Goal: Task Accomplishment & Management: Manage account settings

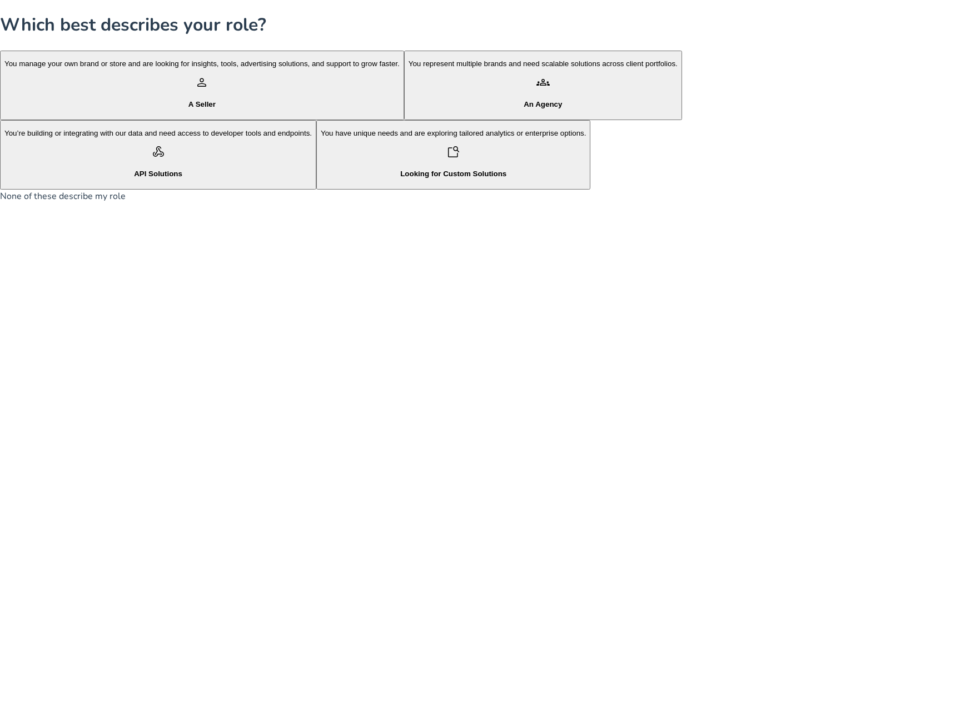
click at [408, 108] on h4 "An Agency" at bounding box center [542, 104] width 269 height 8
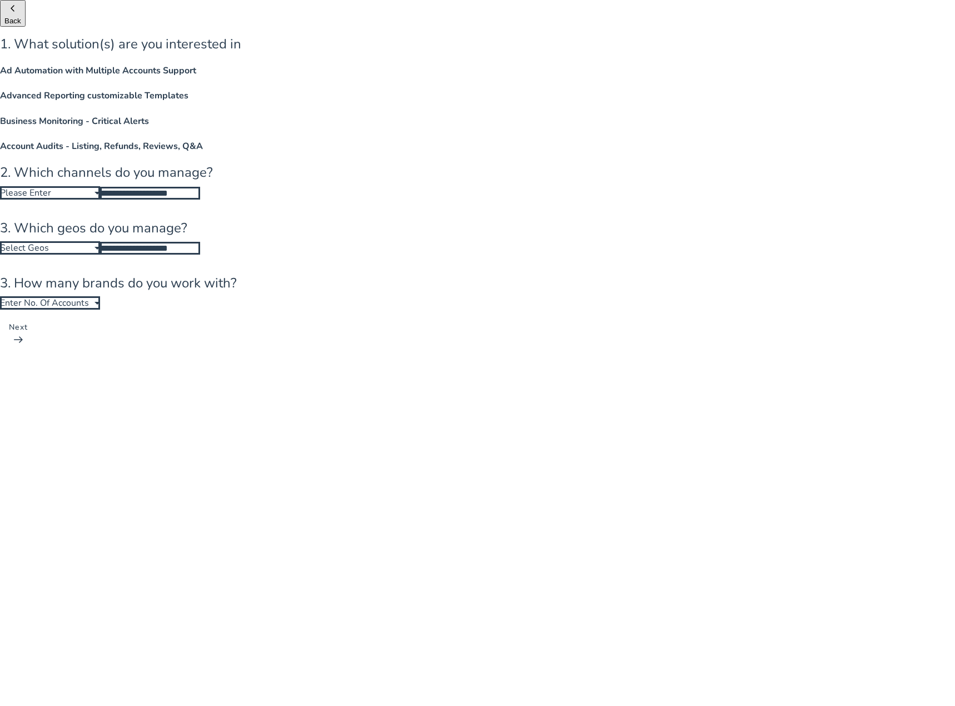
click at [380, 77] on h4 "Ad Automation with Multiple Accounts Support" at bounding box center [477, 70] width 955 height 13
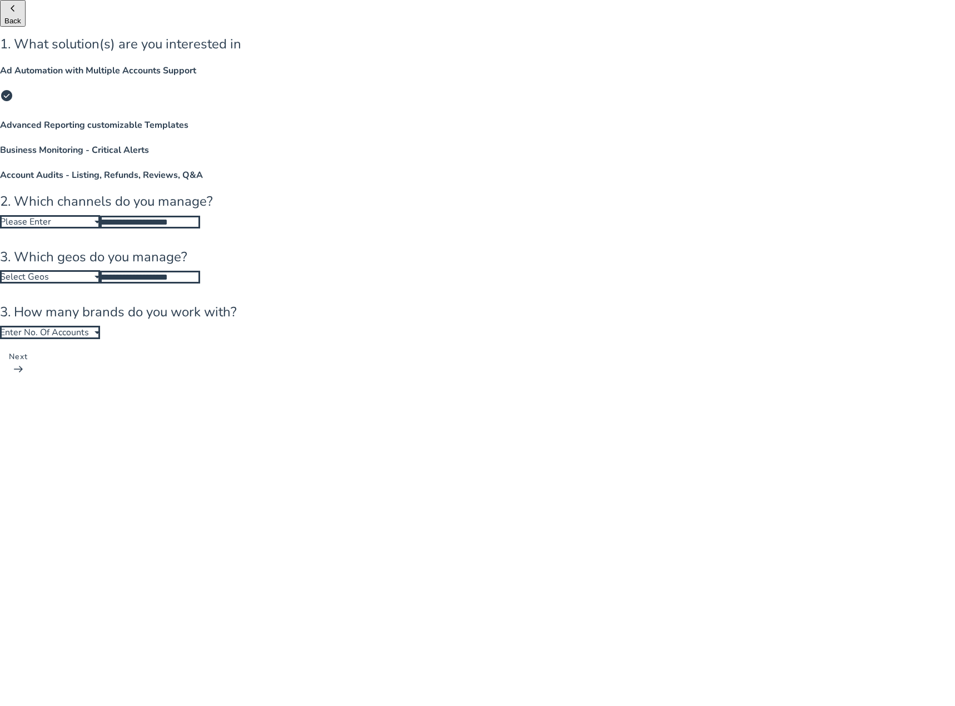
click at [577, 182] on h4 "Account Audits - Listing, Refunds, Reviews, Q&A" at bounding box center [477, 174] width 955 height 13
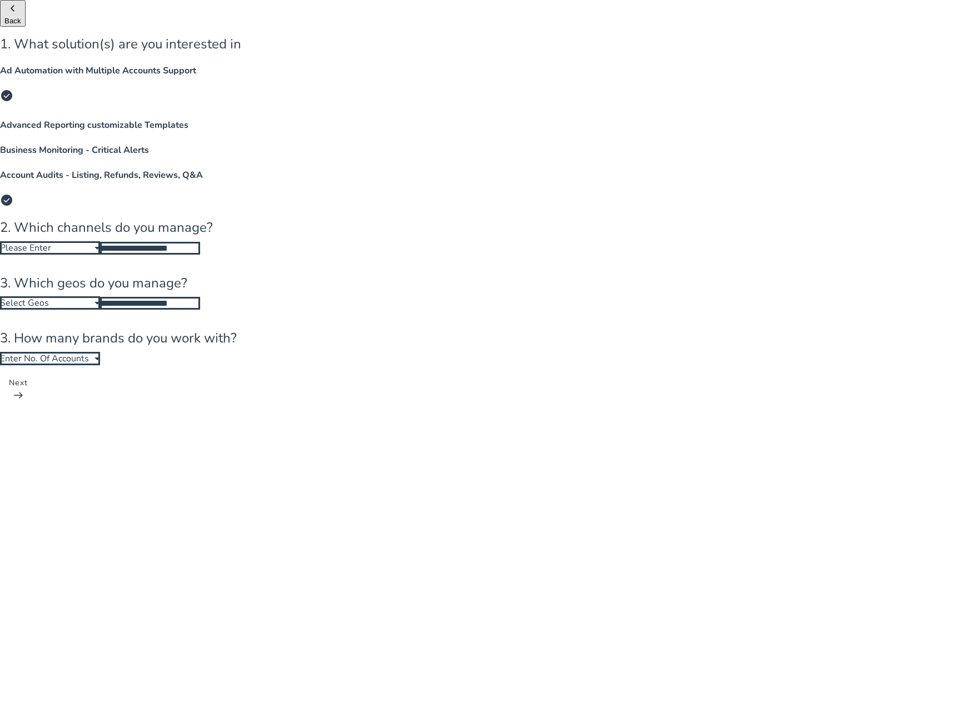
click at [551, 198] on div "Account Audits - Listing, Refunds, Reviews, Q&A check_circle" at bounding box center [477, 189] width 955 height 42
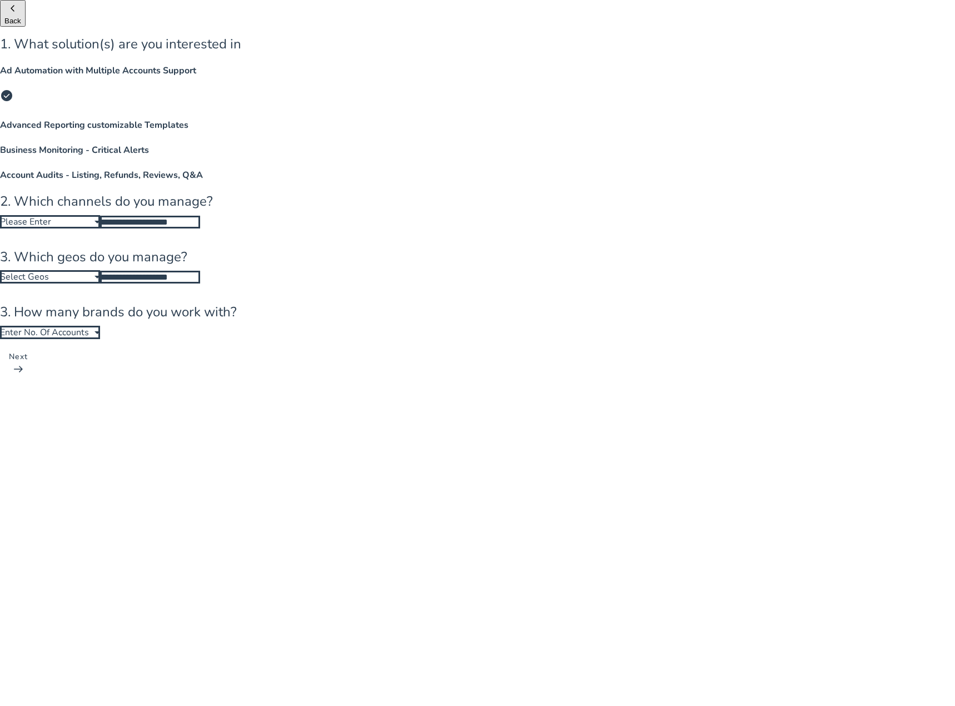
click at [424, 157] on div "Business Monitoring - Critical Alerts" at bounding box center [477, 149] width 955 height 13
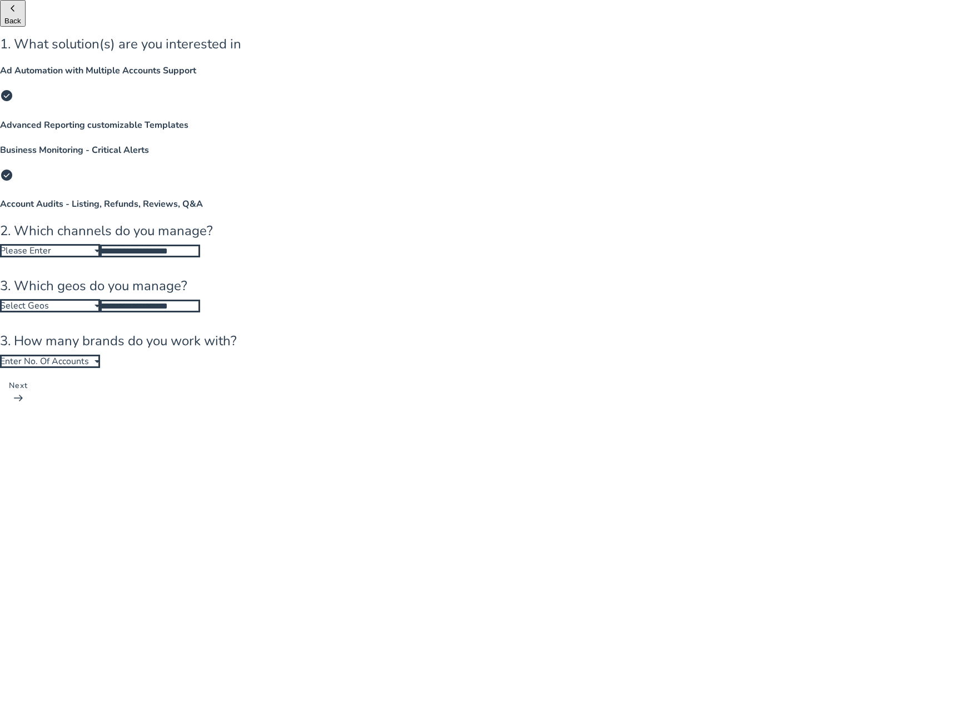
click at [424, 186] on div "Business Monitoring - Critical Alerts check_circle" at bounding box center [477, 164] width 955 height 42
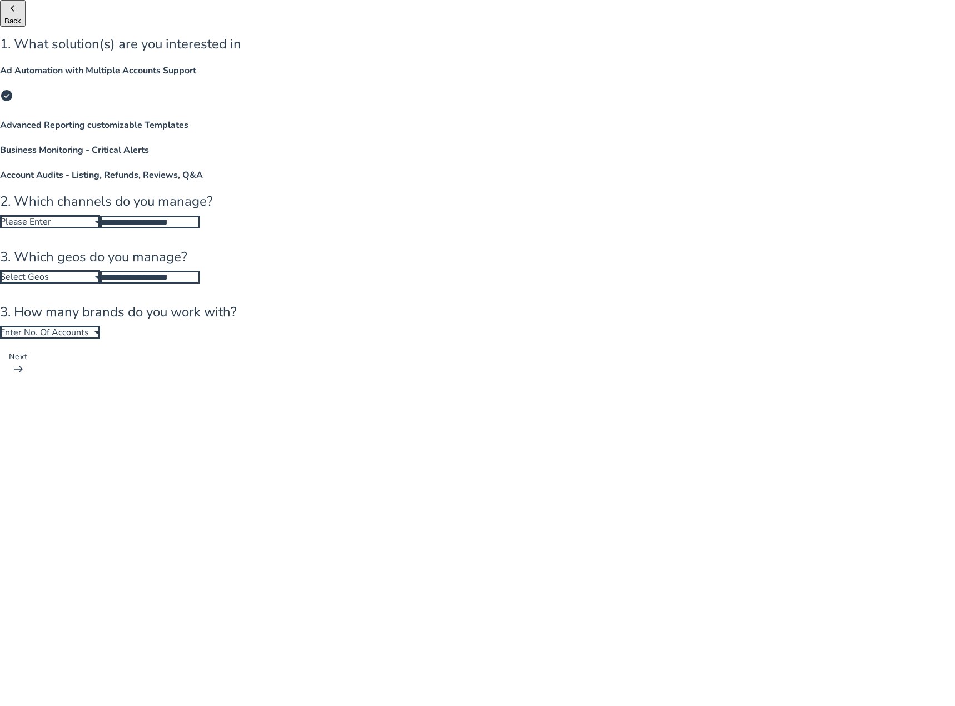
click at [545, 132] on h4 "Advanced Reporting customizable Templates" at bounding box center [477, 124] width 955 height 13
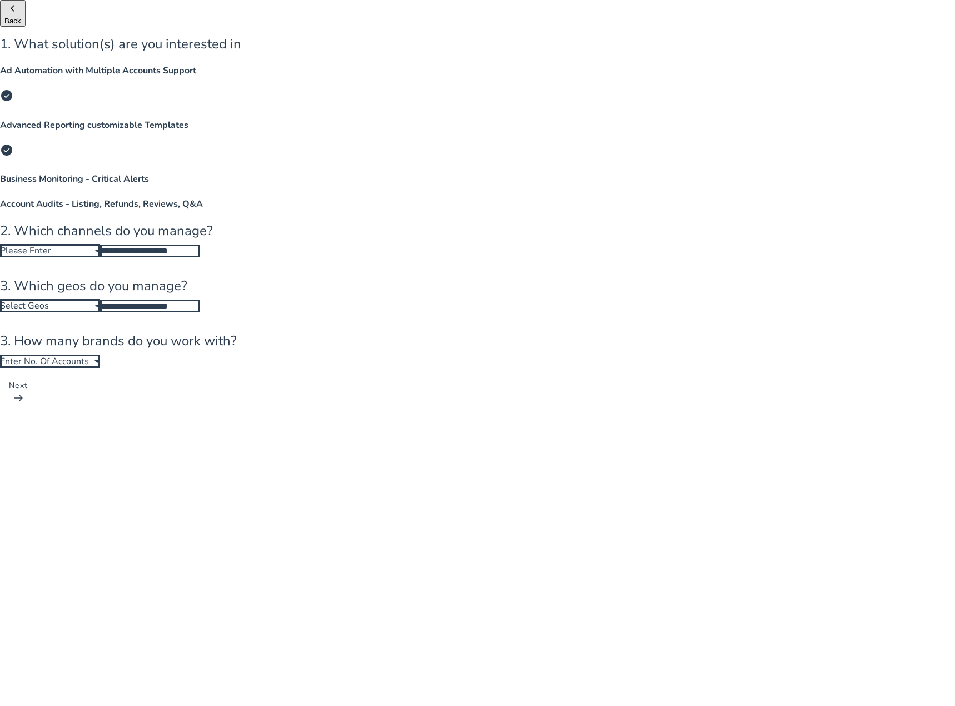
click at [94, 245] on div "Please Enter" at bounding box center [47, 251] width 94 height 12
click at [19, 425] on mat-pseudo-checkbox at bounding box center [14, 430] width 10 height 10
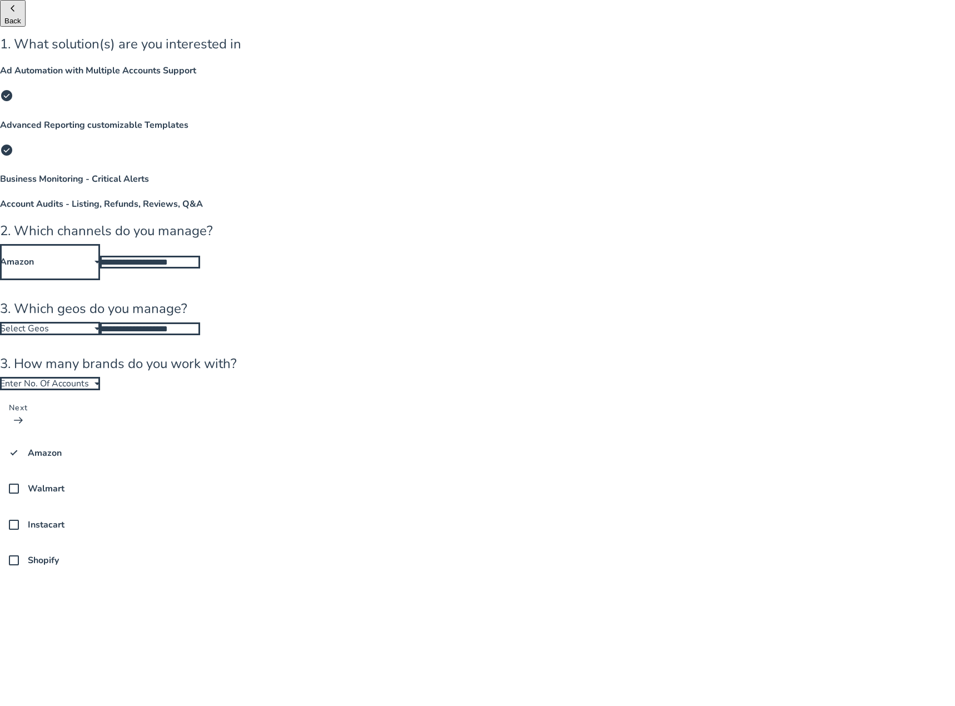
click at [424, 430] on div at bounding box center [477, 430] width 955 height 0
click at [49, 322] on span "Select Geos" at bounding box center [24, 328] width 49 height 12
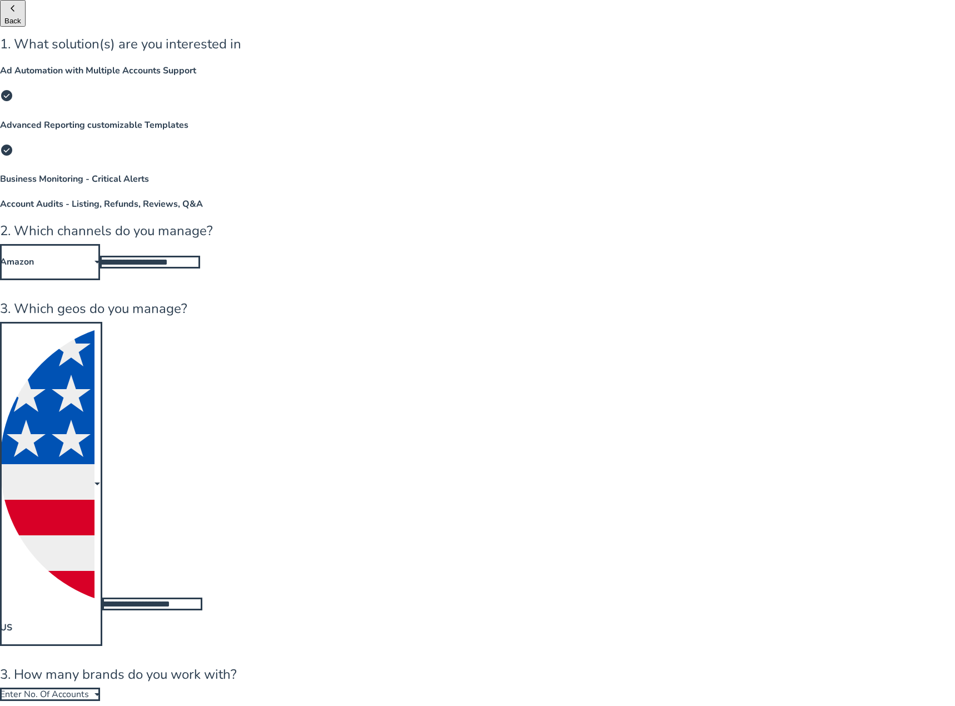
click at [100, 692] on div at bounding box center [97, 693] width 6 height 3
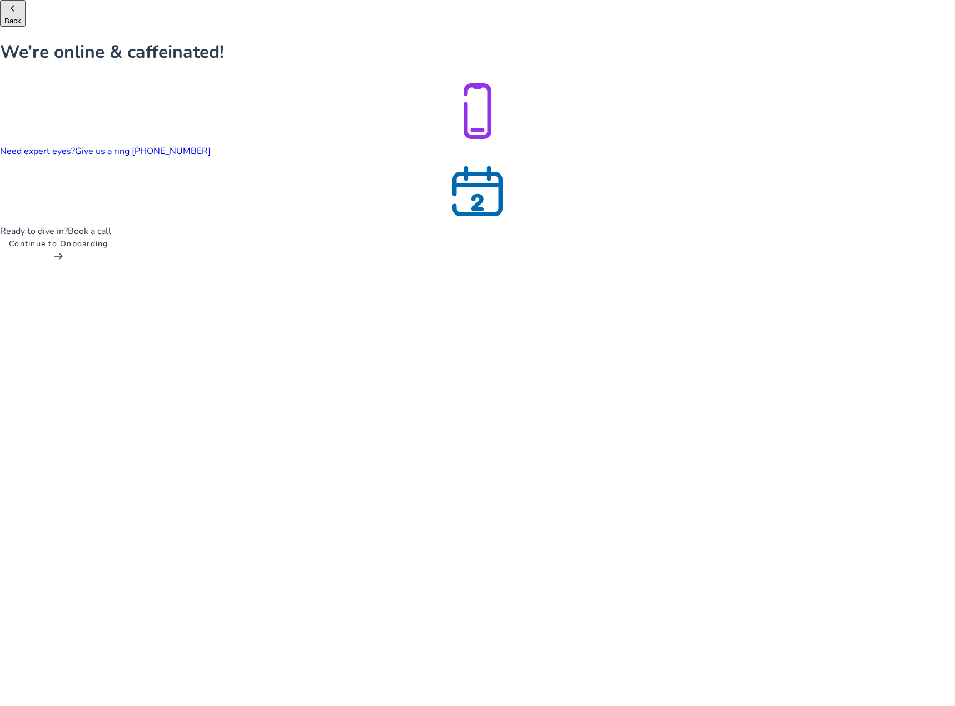
click at [108, 249] on span "Continue to Onboarding" at bounding box center [58, 243] width 99 height 11
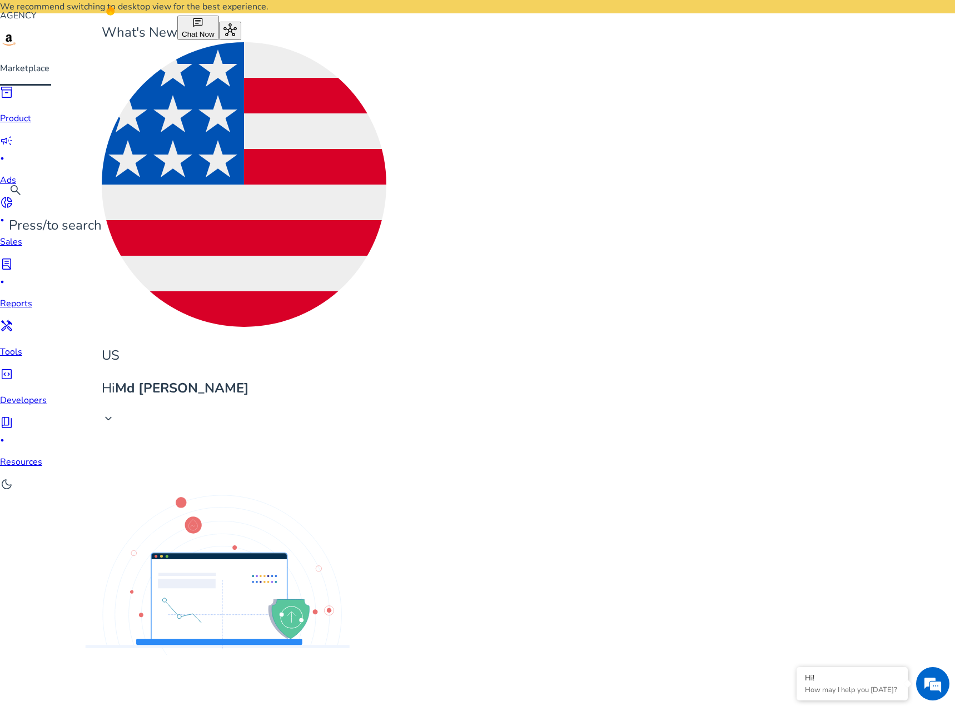
click at [342, 431] on div "We are getting things ready for you... Account Details Billing Channel Preferen…" at bounding box center [477, 717] width 955 height 572
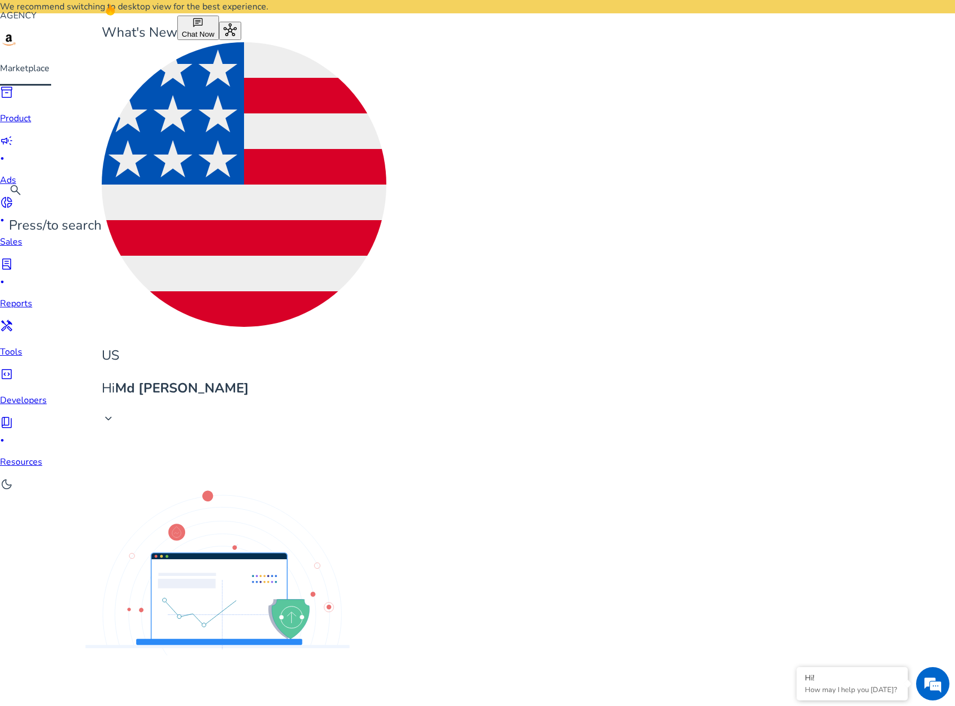
type input "******"
type input "**********"
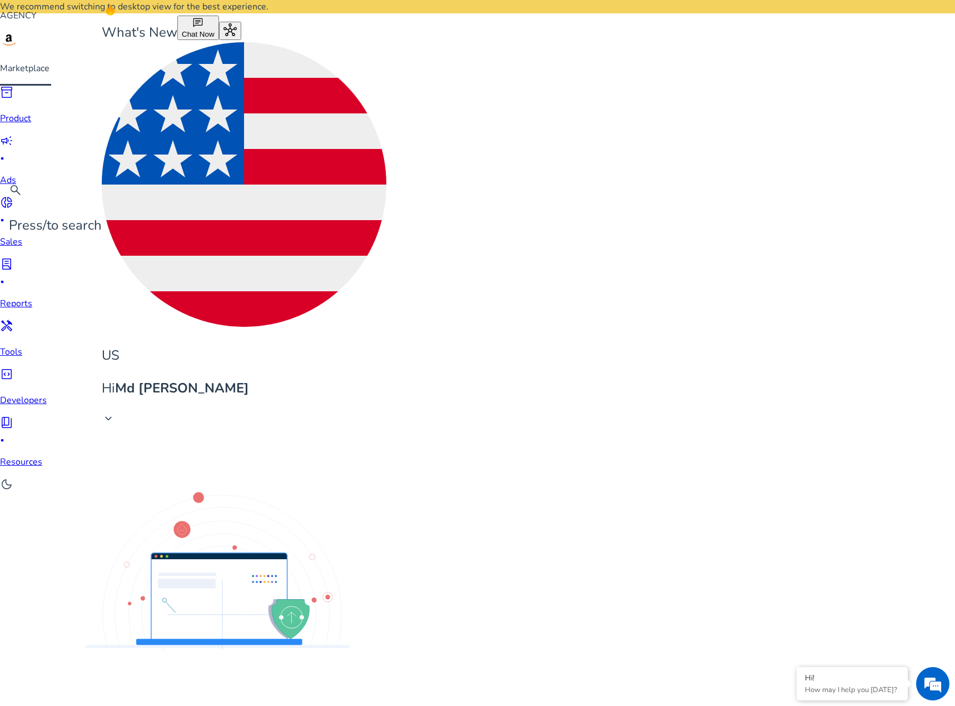
type input "**********"
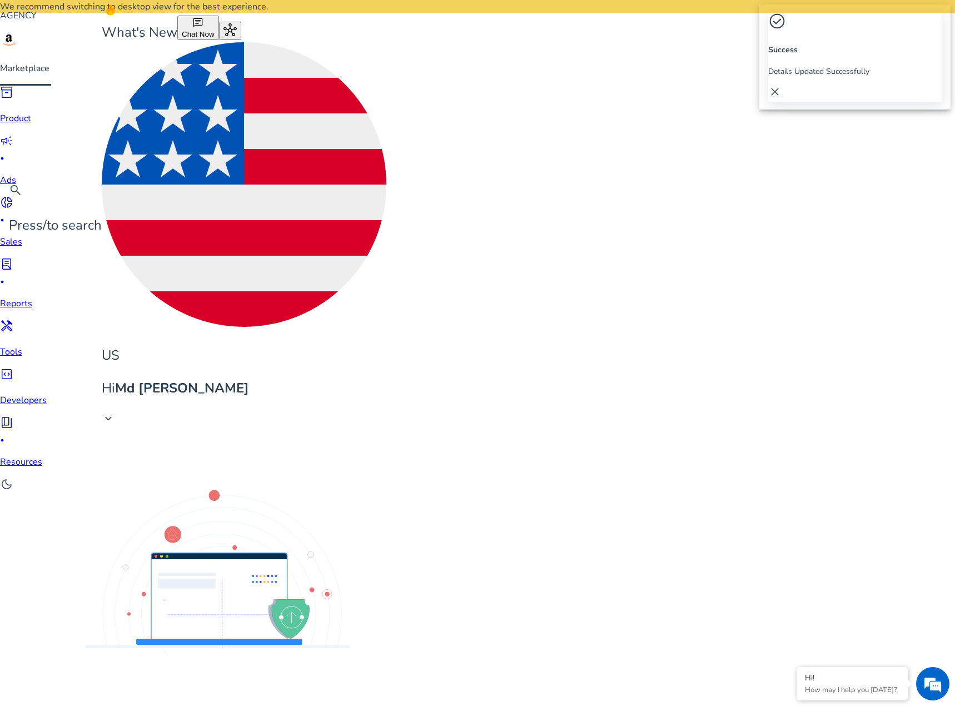
click at [781, 85] on span "close" at bounding box center [774, 91] width 13 height 13
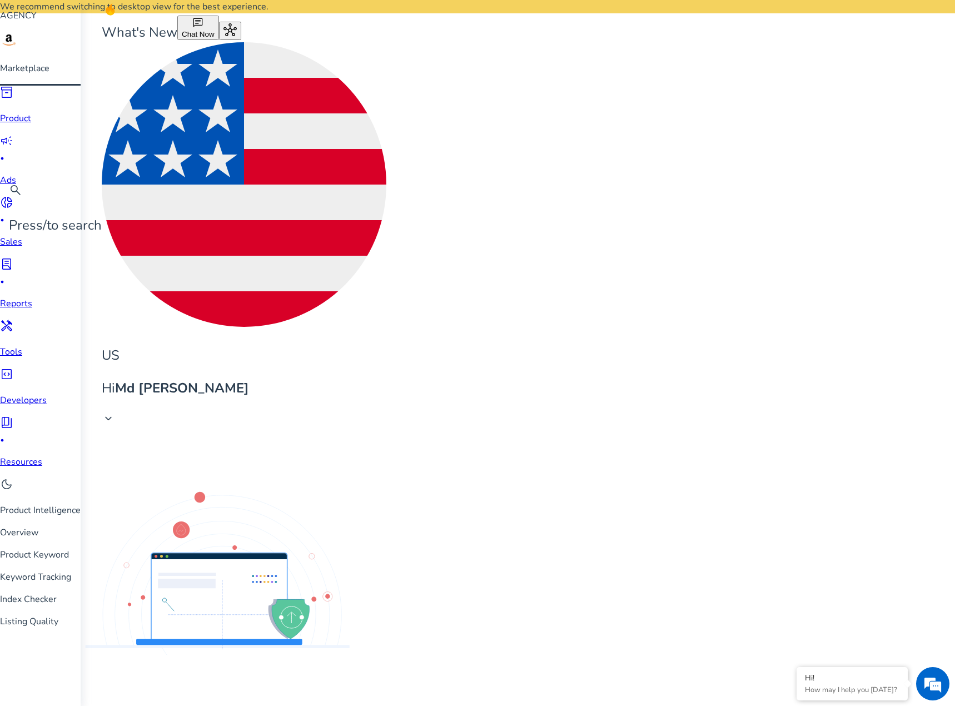
click at [13, 99] on span "inventory_2" at bounding box center [6, 92] width 13 height 13
click at [81, 548] on link "Product Keyword" at bounding box center [40, 554] width 81 height 13
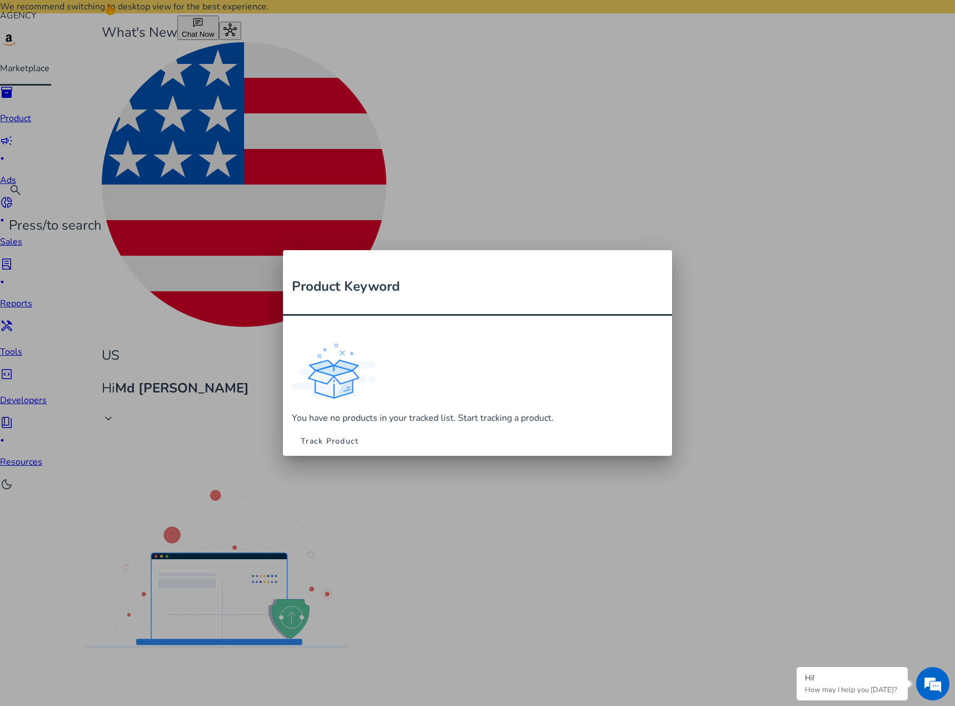
click at [358, 435] on span "Track Product" at bounding box center [330, 441] width 58 height 12
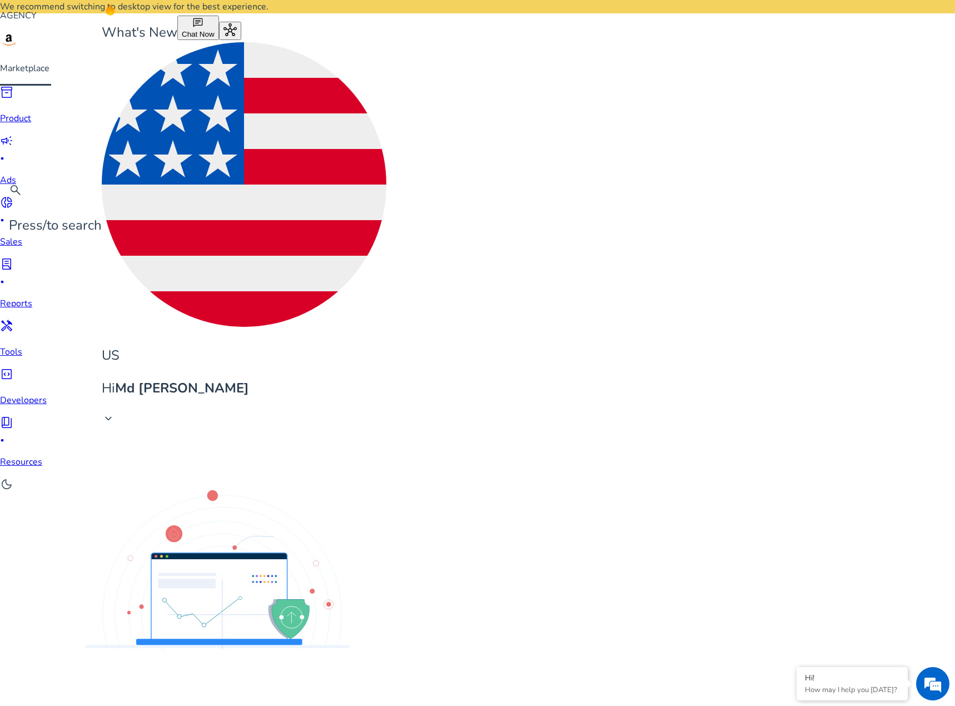
click at [13, 141] on span "campaign" at bounding box center [6, 140] width 13 height 13
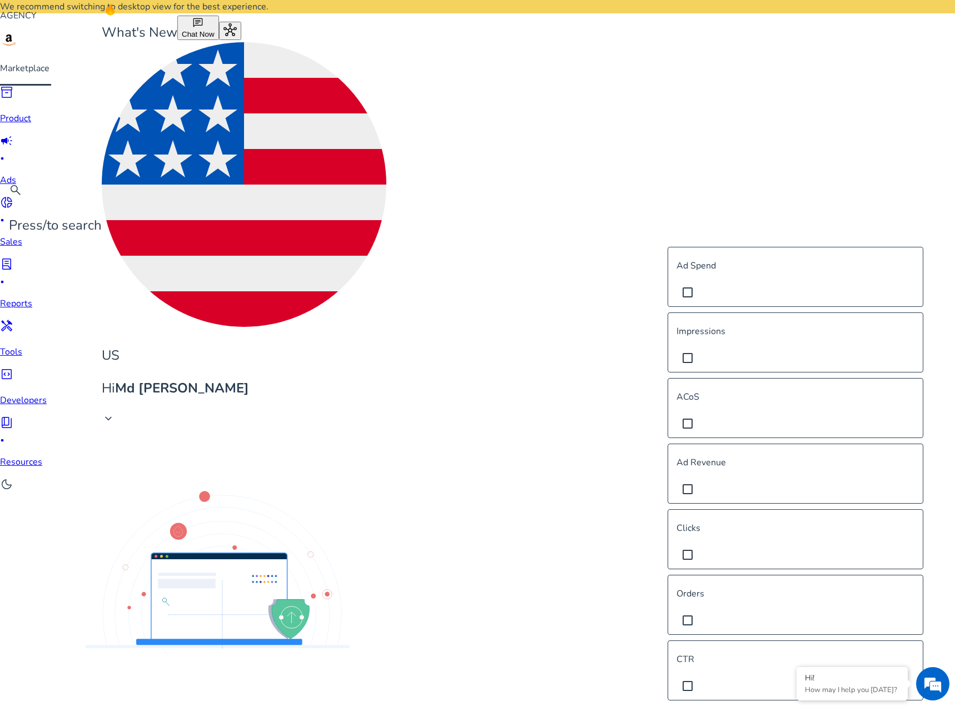
click at [902, 336] on div "Ad Spend Impressions ACoS Ad Revenue Clicks Orders CTR CVR CPC NTB Orders NTB S…" at bounding box center [795, 683] width 267 height 884
click at [899, 340] on div "Ad Spend Impressions ACoS Ad Revenue Clicks Orders CTR CVR CPC NTB Orders NTB S…" at bounding box center [795, 683] width 267 height 884
click at [902, 301] on div "Ad Spend Impressions ACoS Ad Revenue Clicks Orders CTR CVR CPC NTB Orders NTB S…" at bounding box center [795, 683] width 267 height 884
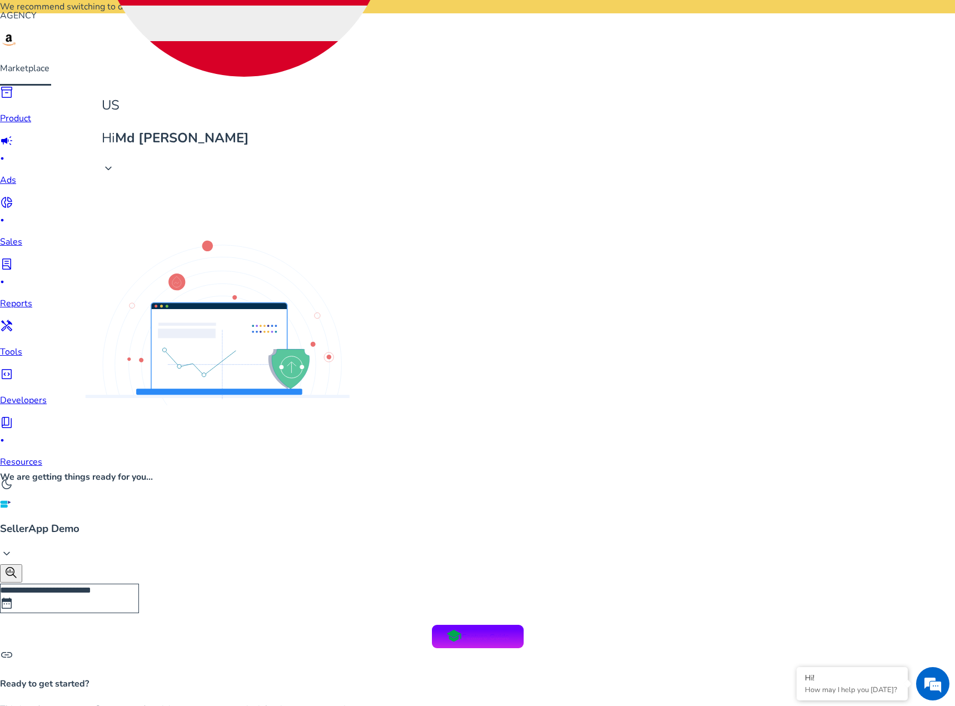
scroll to position [0, 163]
drag, startPoint x: 685, startPoint y: 650, endPoint x: 782, endPoint y: 649, distance: 97.8
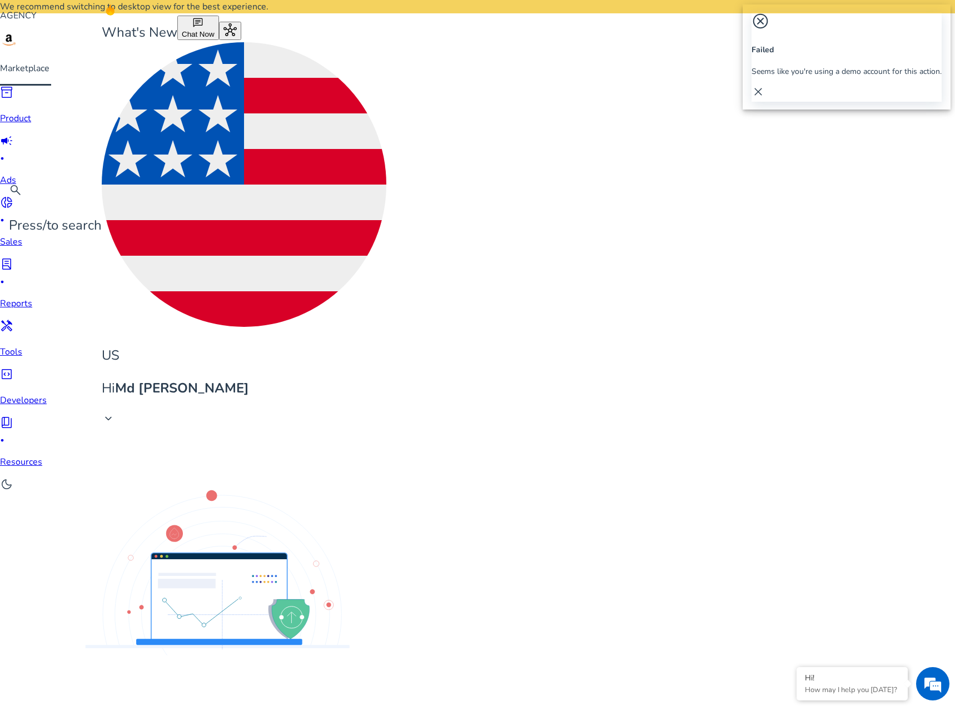
click at [765, 85] on span "close" at bounding box center [757, 91] width 13 height 13
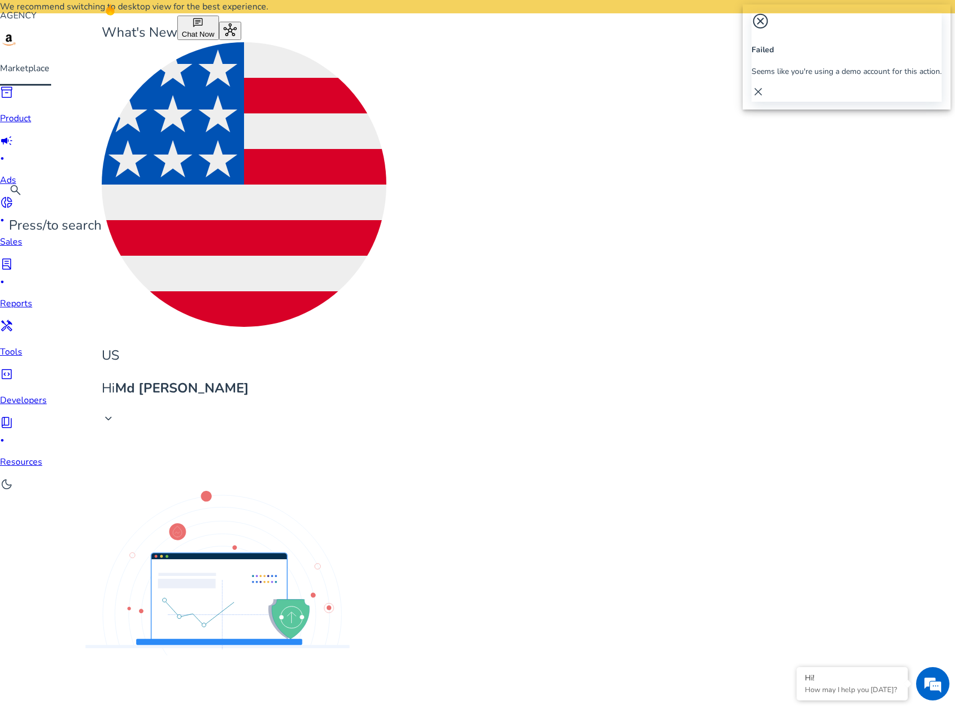
click at [765, 85] on span "close" at bounding box center [757, 91] width 13 height 13
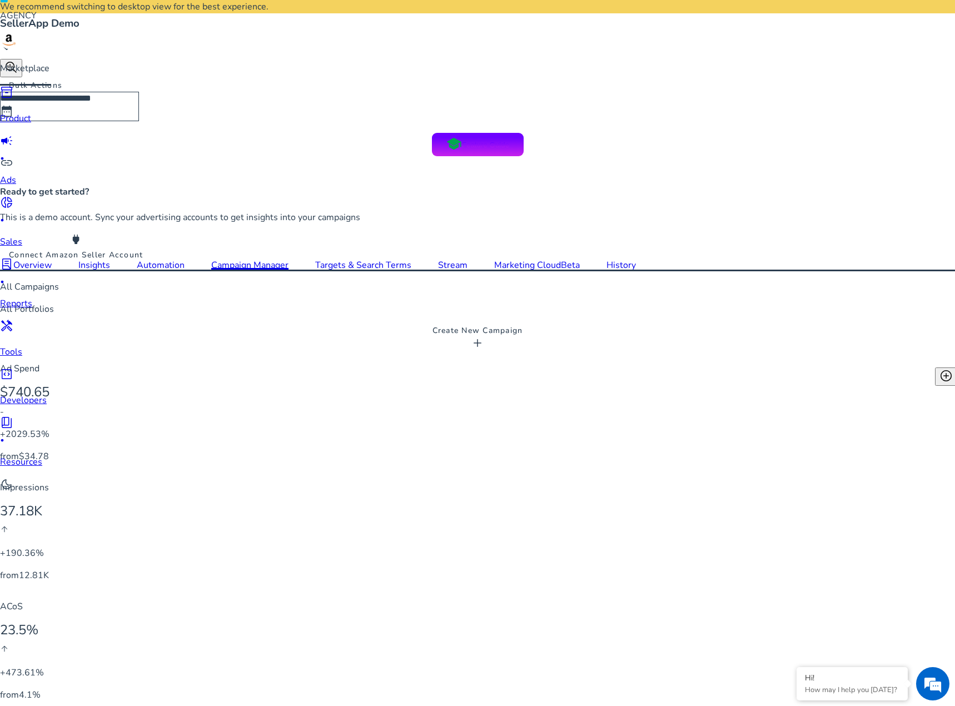
scroll to position [761, 0]
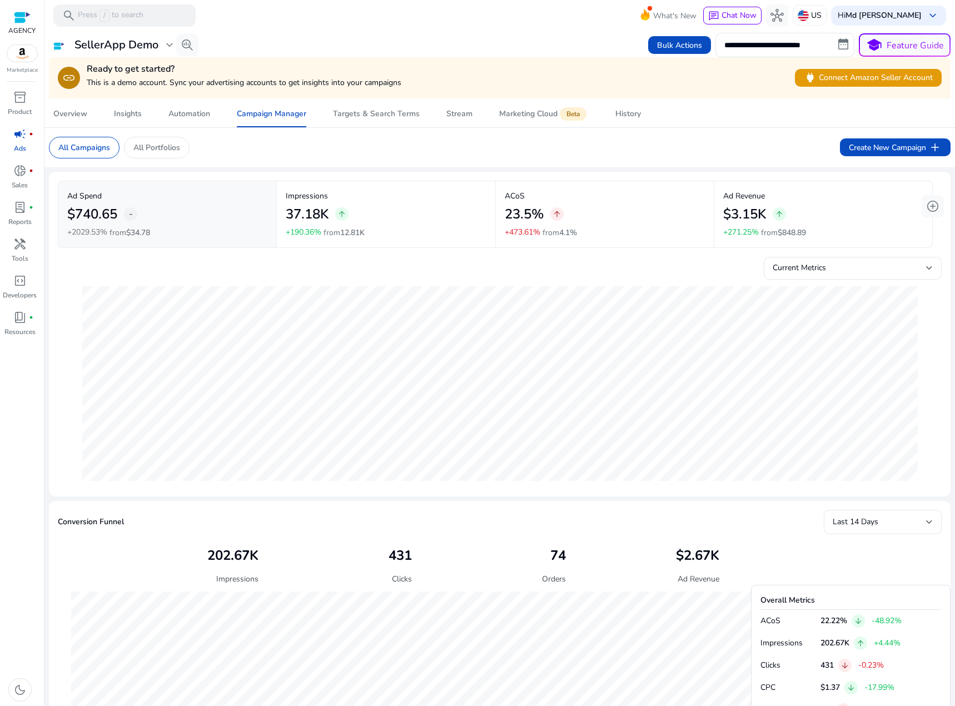
scroll to position [761, 0]
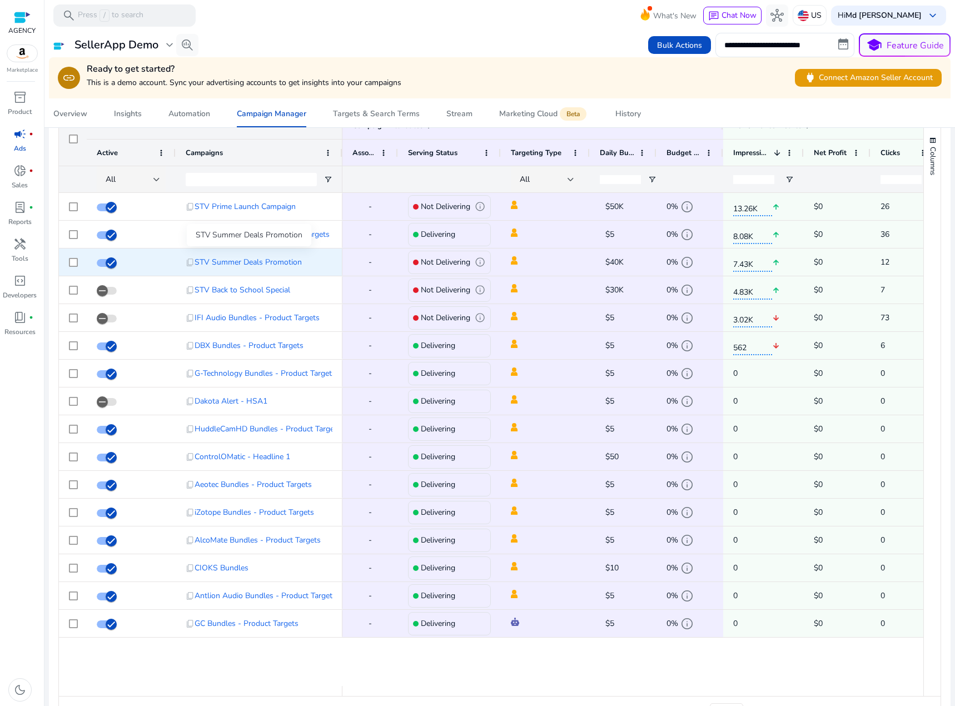
click at [216, 263] on span "STV Summer Deals Promotion" at bounding box center [247, 262] width 107 height 23
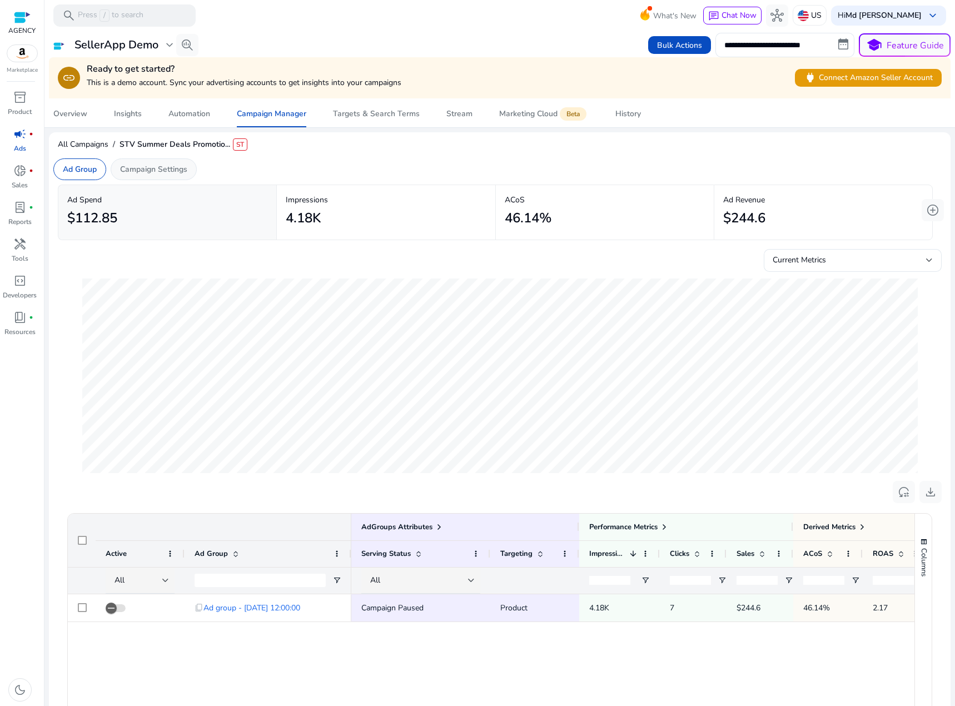
click at [153, 174] on p "Campaign Settings" at bounding box center [153, 169] width 67 height 12
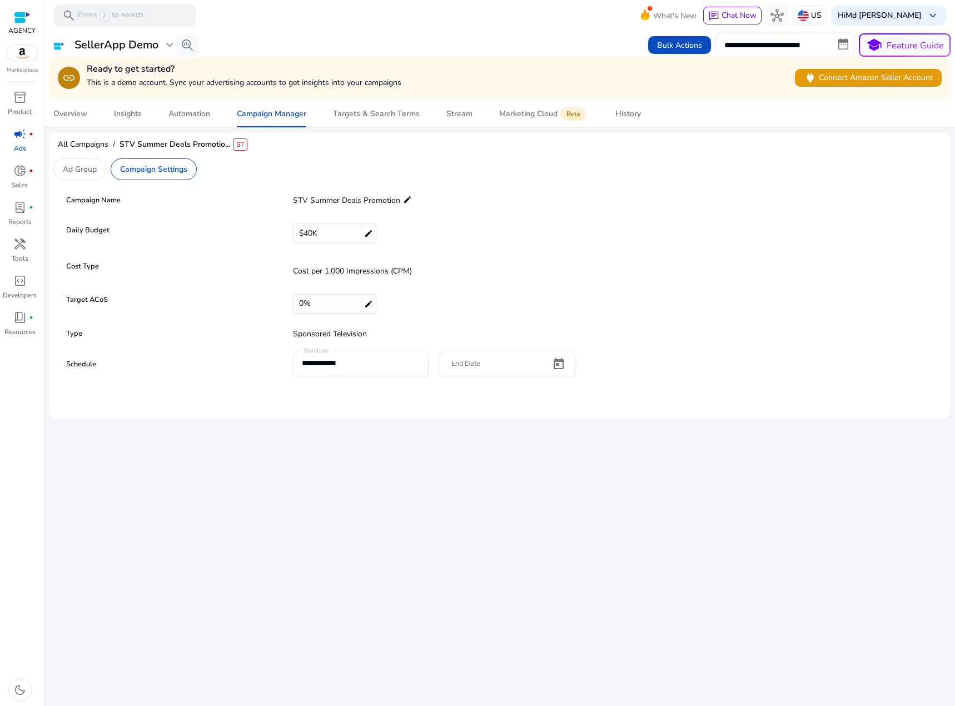
click at [300, 306] on span "0%" at bounding box center [305, 303] width 12 height 17
click at [300, 306] on input "number" at bounding box center [601, 304] width 616 height 18
type input "**"
click at [447, 535] on div "**********" at bounding box center [499, 368] width 901 height 675
click at [72, 167] on p "Ad Group" at bounding box center [80, 169] width 34 height 12
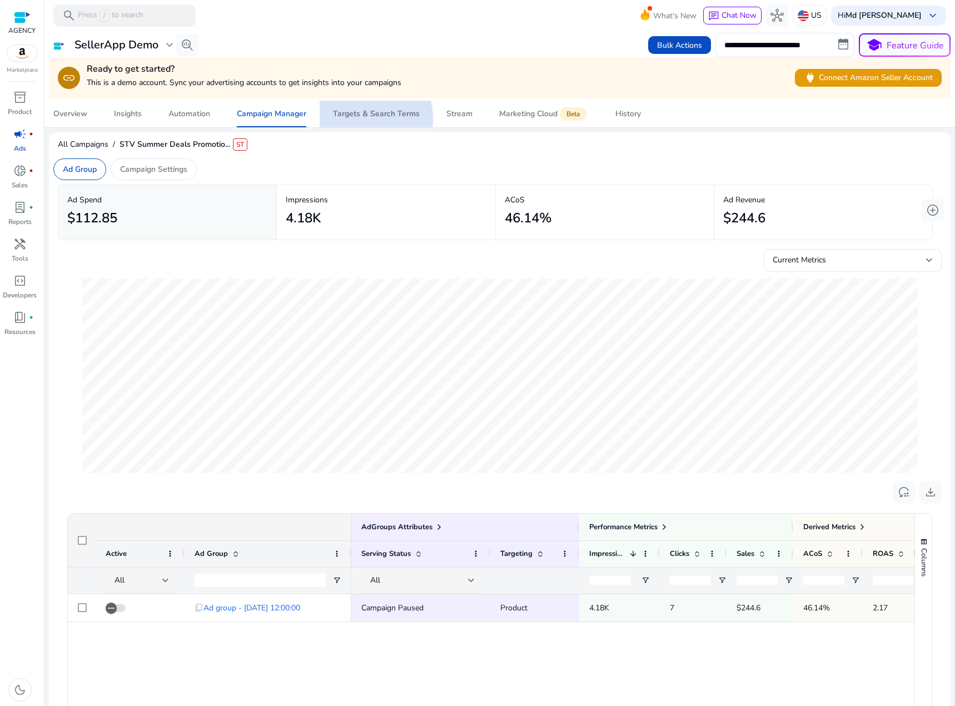
click at [367, 119] on span "Targets & Search Terms" at bounding box center [376, 114] width 87 height 27
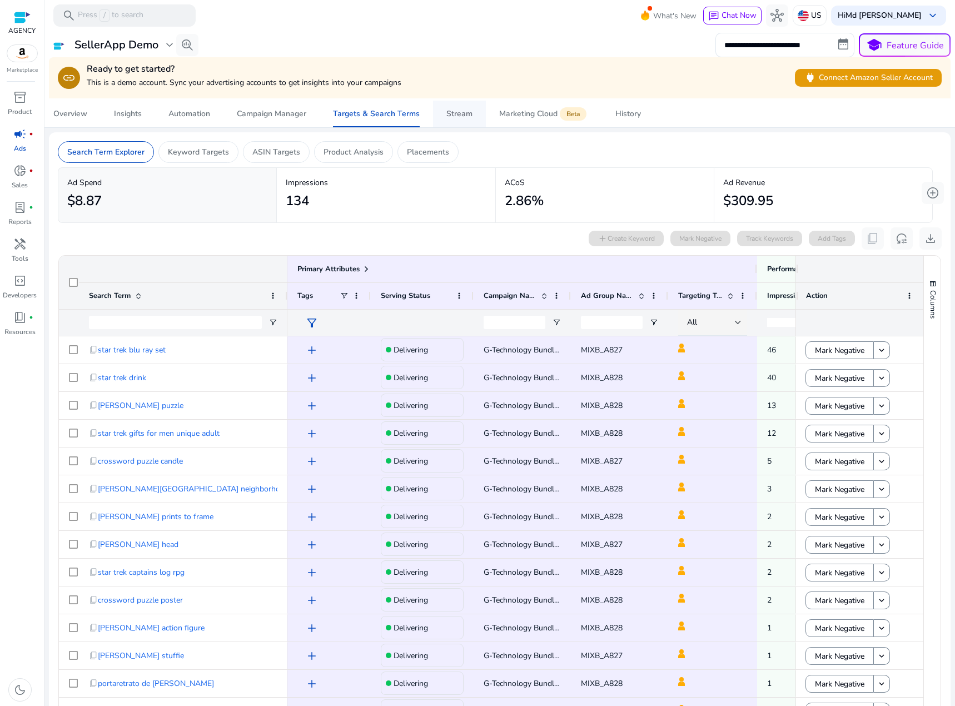
click at [457, 120] on span "Stream" at bounding box center [459, 114] width 26 height 27
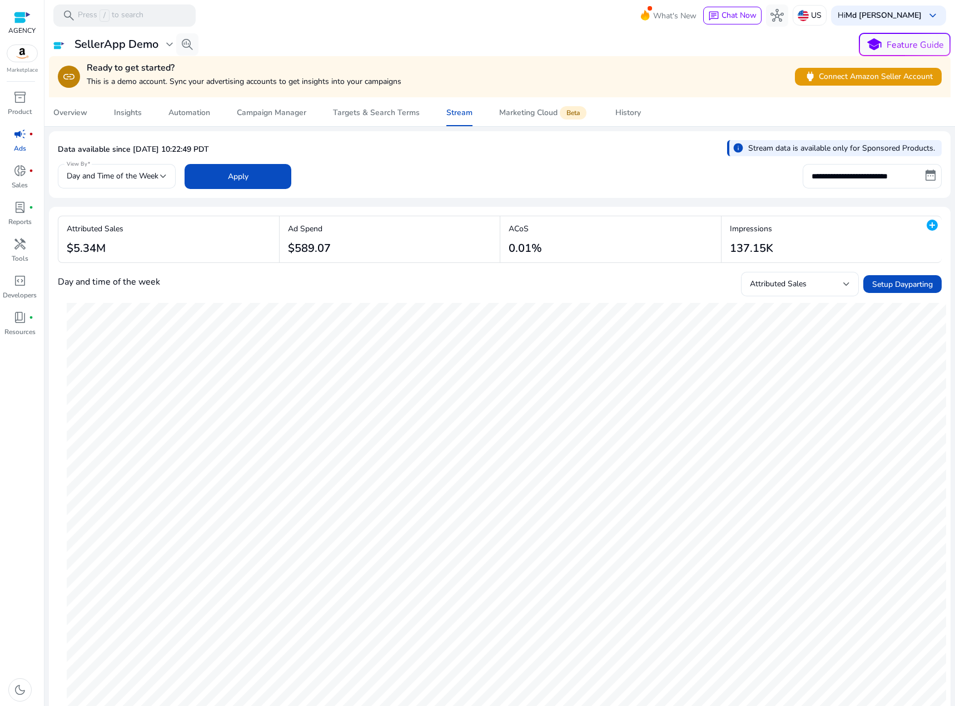
click at [480, 46] on div "**********" at bounding box center [499, 44] width 901 height 23
click at [505, 158] on div "Data available since [DATE] 10:22:49 PDT info Stream data is available only for…" at bounding box center [500, 151] width 884 height 22
click at [601, 14] on mat-toolbar "search Press / to search What's New chat Chat Now hub US Hi Md [PERSON_NAME][DE…" at bounding box center [499, 15] width 910 height 31
